Goal: Task Accomplishment & Management: Complete application form

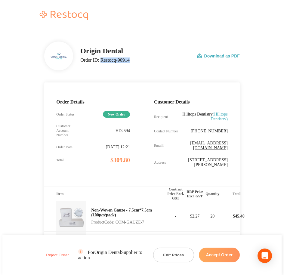
drag, startPoint x: 100, startPoint y: 59, endPoint x: 134, endPoint y: 61, distance: 34.1
click at [130, 61] on div "Origin Dental Order ID: Restocq- 90914" at bounding box center [104, 56] width 49 height 18
copy p "Restocq- 90914"
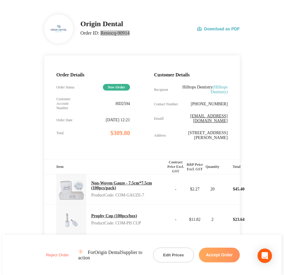
scroll to position [113, 0]
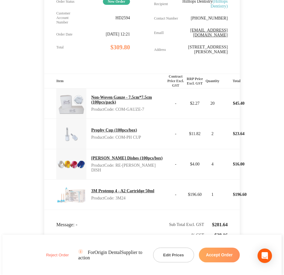
drag, startPoint x: 118, startPoint y: 107, endPoint x: 127, endPoint y: 111, distance: 9.6
click at [127, 111] on p "Product Code: COM-GAUZE-7" at bounding box center [128, 109] width 75 height 5
copy p "COM-GAUZE-7"
drag, startPoint x: 119, startPoint y: 132, endPoint x: 129, endPoint y: 137, distance: 11.6
click at [129, 137] on p "Product Code: COM-PH CUP" at bounding box center [116, 137] width 50 height 5
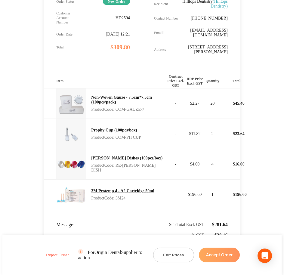
copy p "COM-PH CUP"
drag, startPoint x: 118, startPoint y: 166, endPoint x: 128, endPoint y: 170, distance: 10.3
click at [128, 170] on p "Product Code: RE-[PERSON_NAME] DISH" at bounding box center [128, 168] width 75 height 10
copy p "RE-[PERSON_NAME] DISH"
drag, startPoint x: 118, startPoint y: 198, endPoint x: 134, endPoint y: 198, distance: 16.0
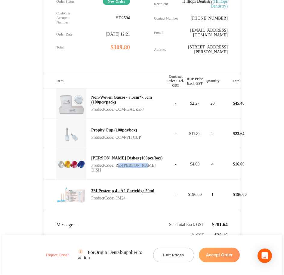
click at [134, 198] on p "Product Code: 3M24" at bounding box center [122, 198] width 63 height 5
copy p "3M24"
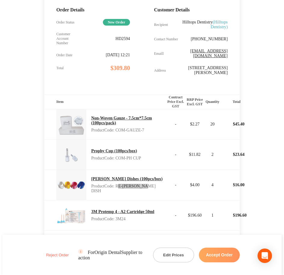
scroll to position [122, 0]
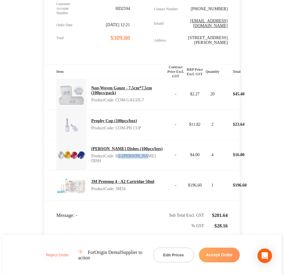
click at [220, 253] on button "Accept Order" at bounding box center [219, 255] width 41 height 15
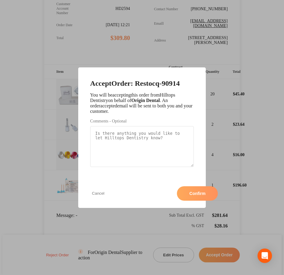
click at [123, 141] on textarea "Comments - Optional" at bounding box center [142, 146] width 104 height 41
paste textarea "SO-00000956"
type textarea "SO-00000956"
click at [177, 193] on button "Confirm" at bounding box center [197, 193] width 41 height 14
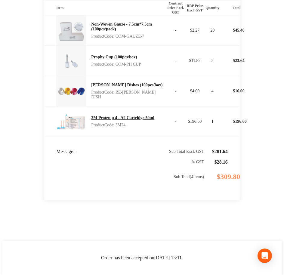
scroll to position [192, 0]
